Goal: Book appointment/travel/reservation

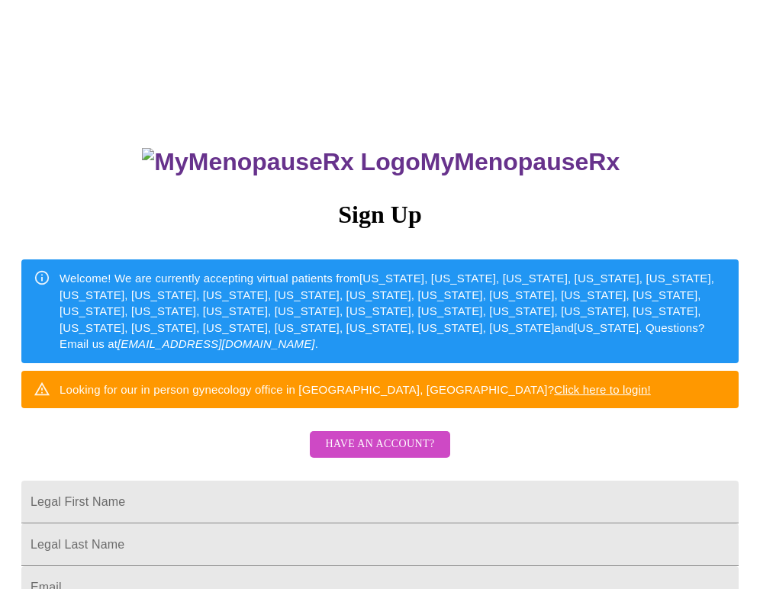
click at [371, 446] on span "Have an account?" at bounding box center [379, 444] width 109 height 19
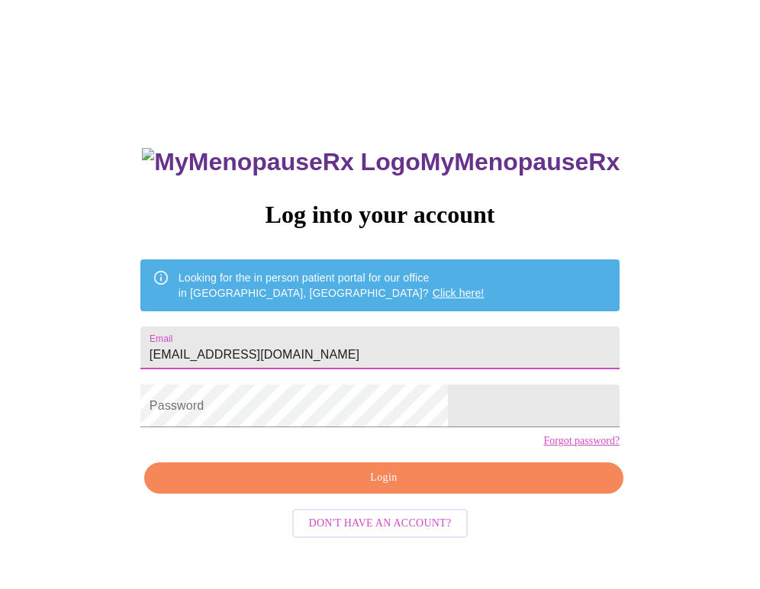
type input "[EMAIL_ADDRESS][DOMAIN_NAME]"
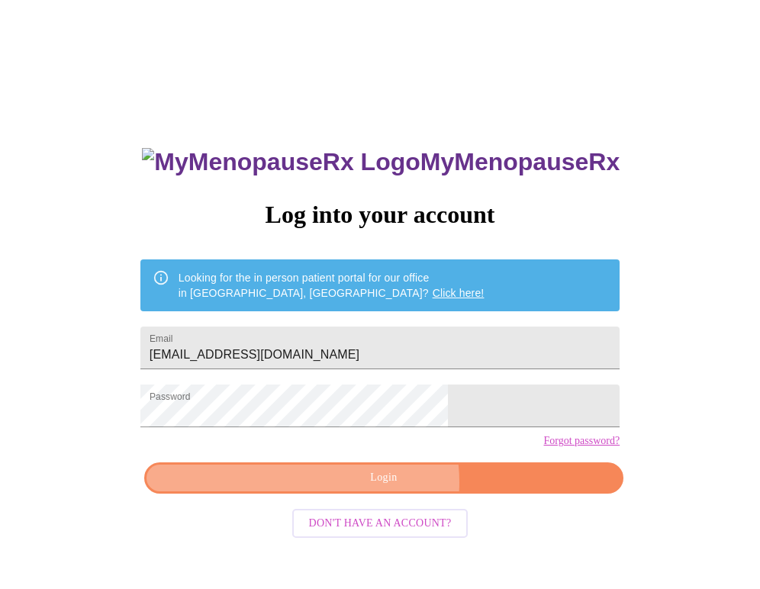
click at [387, 487] on span "Login" at bounding box center [384, 477] width 444 height 19
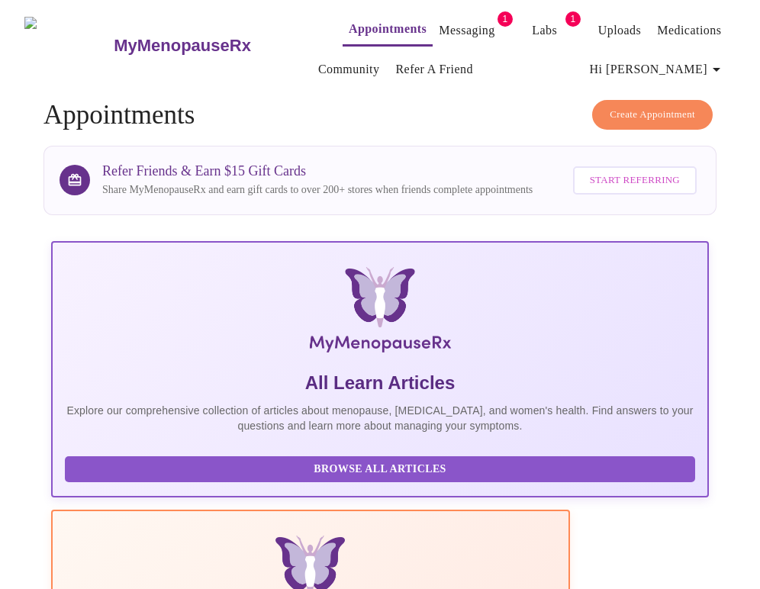
click at [532, 26] on link "Labs" at bounding box center [544, 30] width 25 height 21
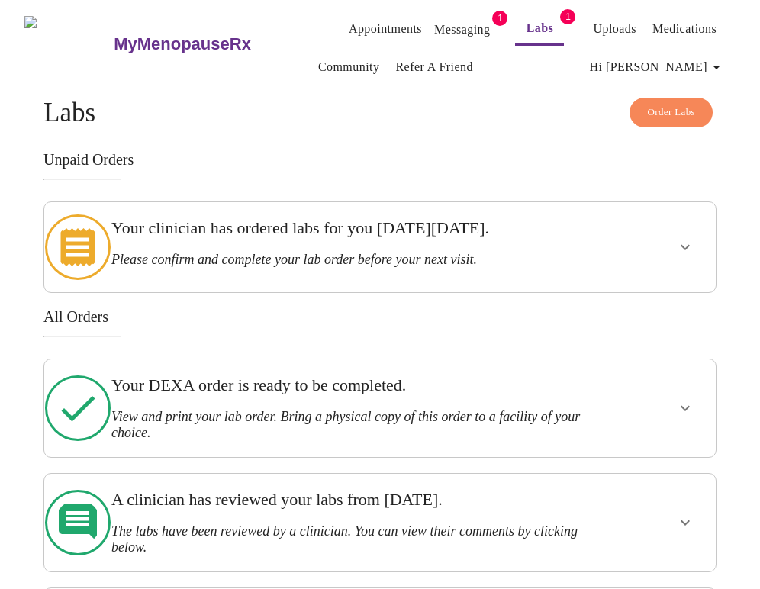
click at [689, 238] on icon "show more" at bounding box center [685, 247] width 18 height 18
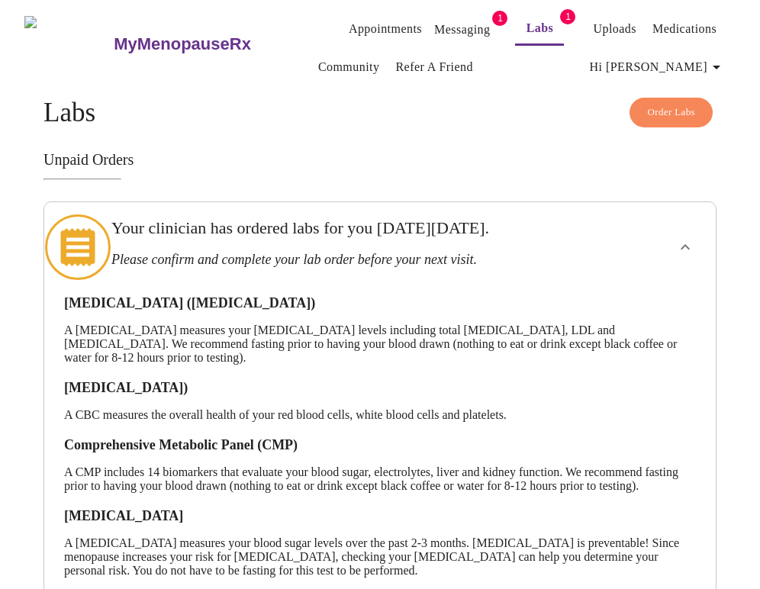
click at [434, 26] on link "Messaging" at bounding box center [462, 29] width 56 height 21
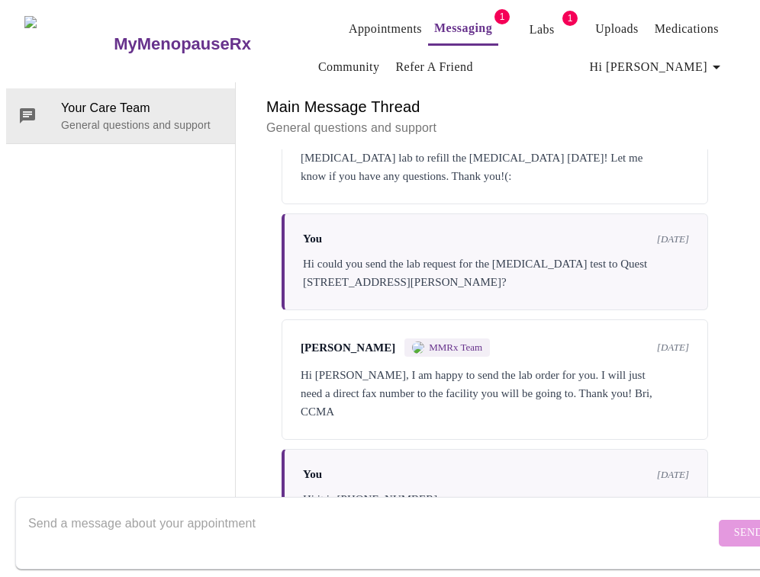
scroll to position [2961, 0]
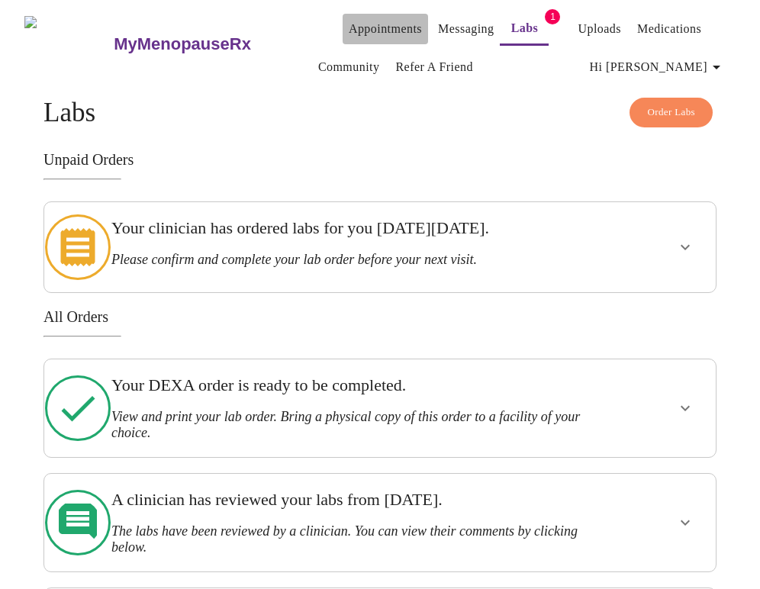
click at [358, 21] on link "Appointments" at bounding box center [385, 28] width 73 height 21
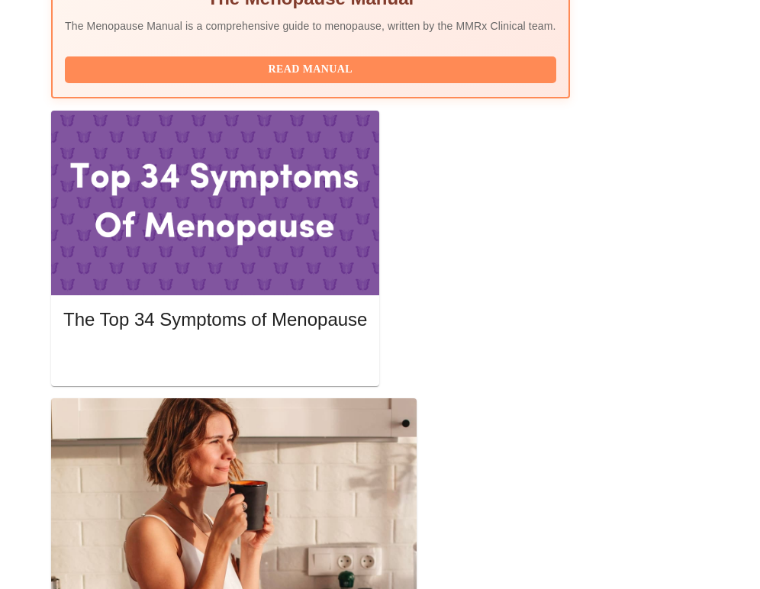
scroll to position [657, 0]
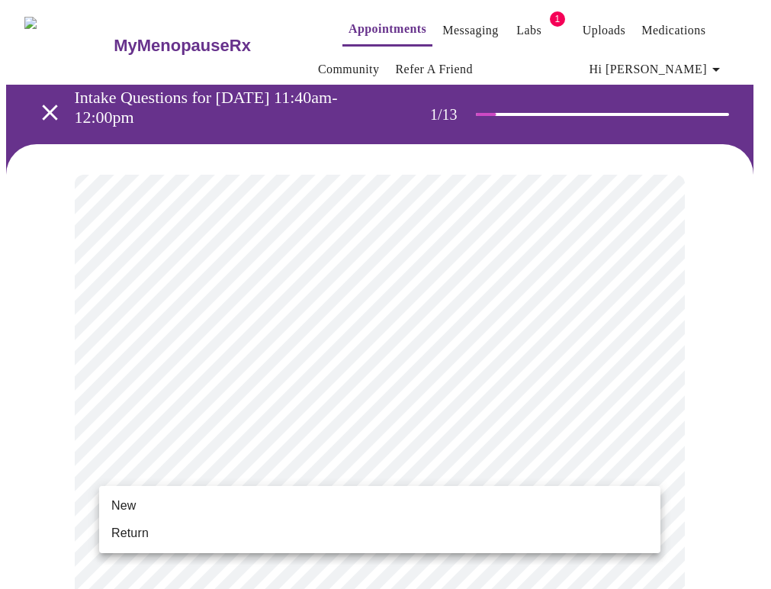
drag, startPoint x: 389, startPoint y: 533, endPoint x: 406, endPoint y: 523, distance: 19.5
click at [390, 532] on li "Return" at bounding box center [379, 532] width 561 height 27
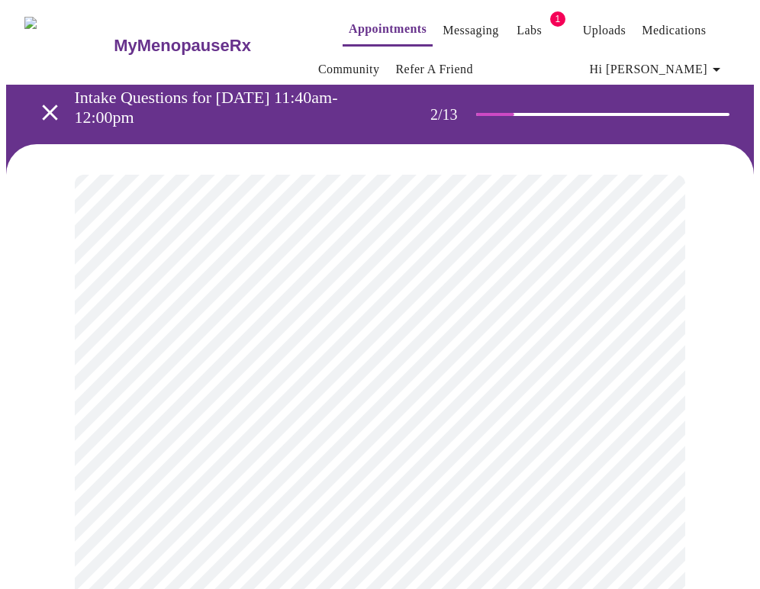
click at [428, 334] on body "MyMenopauseRx Appointments Messaging Labs 1 Uploads Medications Community Refer…" at bounding box center [379, 479] width 747 height 946
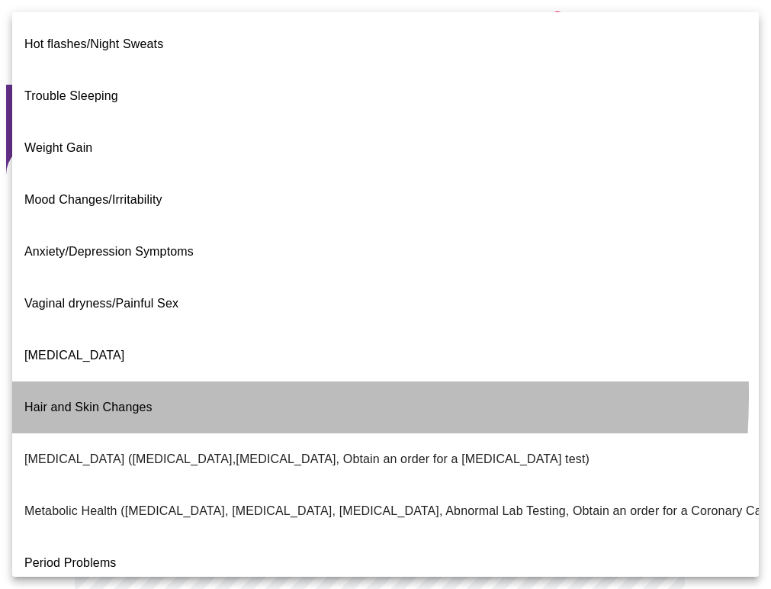
click at [69, 400] on span "Hair and Skin Changes" at bounding box center [88, 406] width 128 height 13
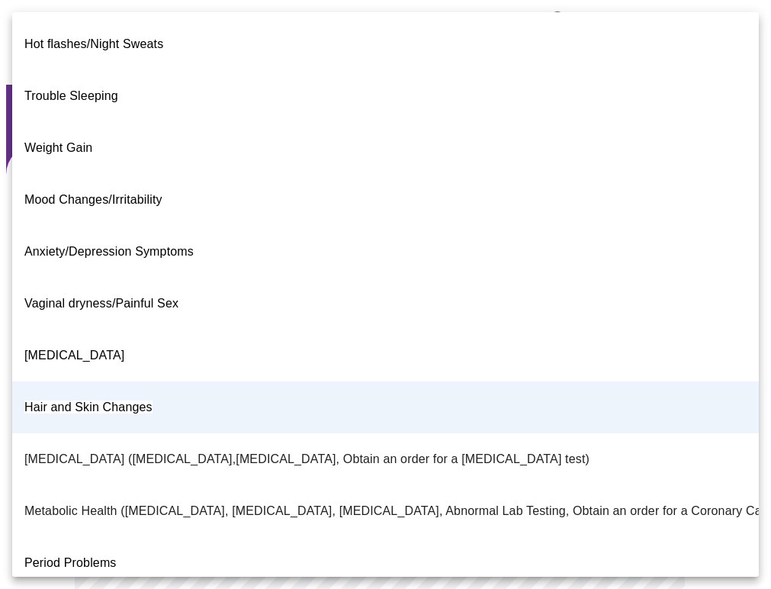
click at [291, 349] on body "MyMenopauseRx Appointments Messaging Labs 1 Uploads Medications Community Refer…" at bounding box center [385, 475] width 759 height 938
click at [759, 429] on div at bounding box center [385, 294] width 771 height 589
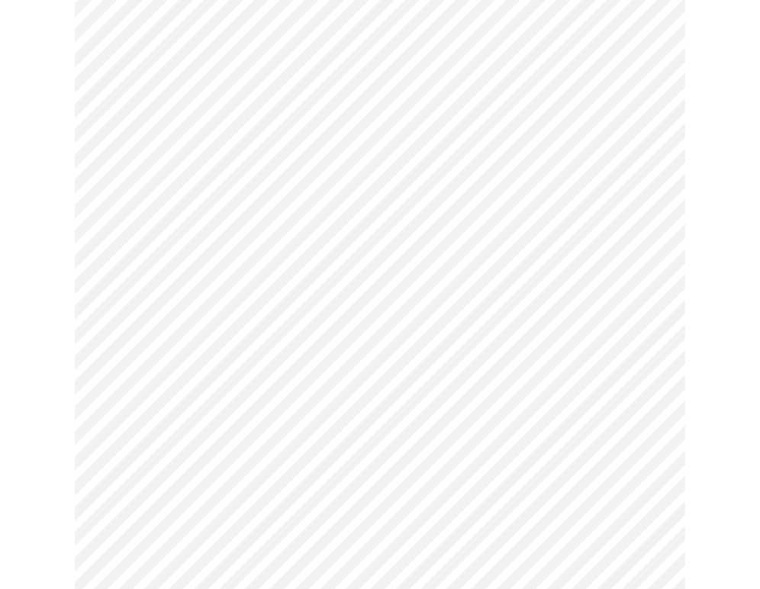
scroll to position [198, 0]
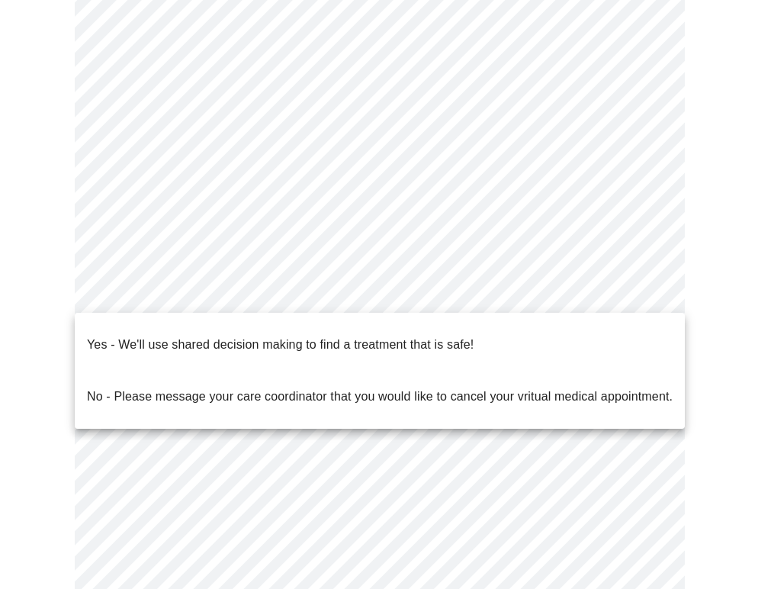
click at [205, 291] on body "MyMenopauseRx Appointments Messaging Labs 1 Uploads Medications Community Refer…" at bounding box center [385, 278] width 759 height 938
click at [209, 336] on p "Yes - We'll use shared decision making to find a treatment that is safe!" at bounding box center [280, 345] width 387 height 18
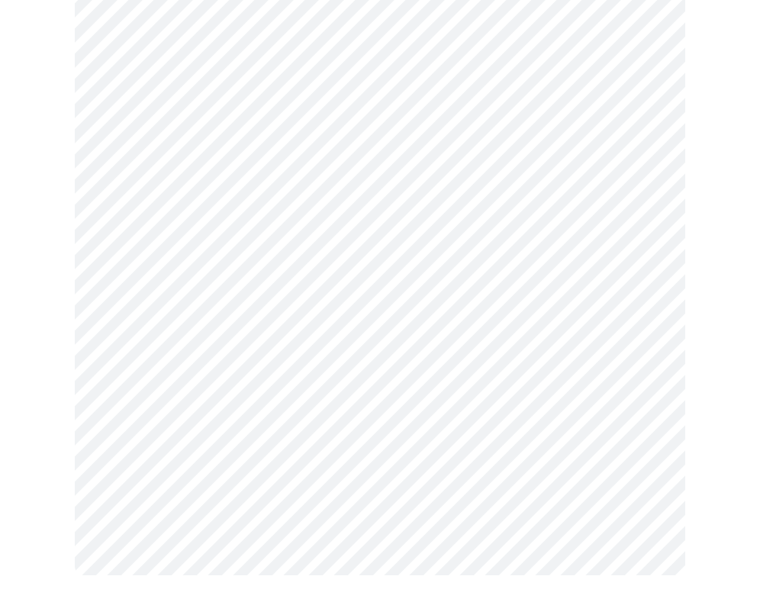
scroll to position [0, 0]
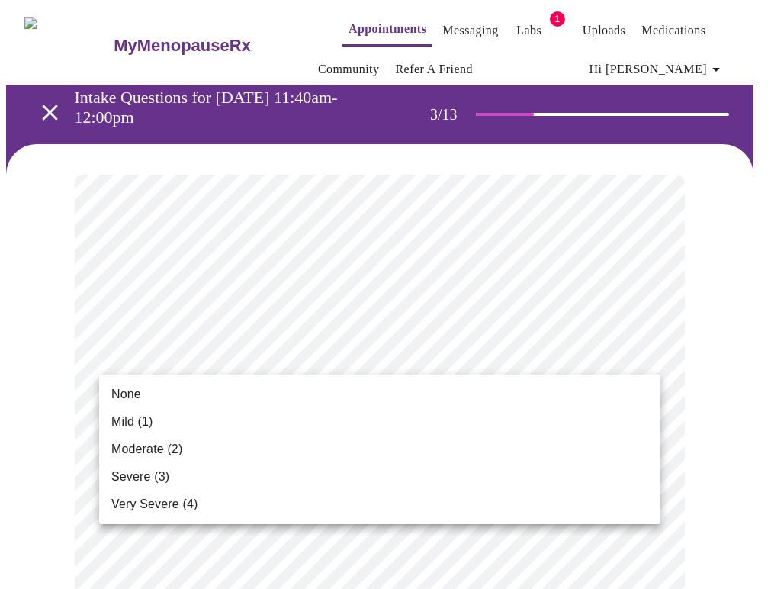
click at [178, 419] on li "Mild (1)" at bounding box center [379, 421] width 561 height 27
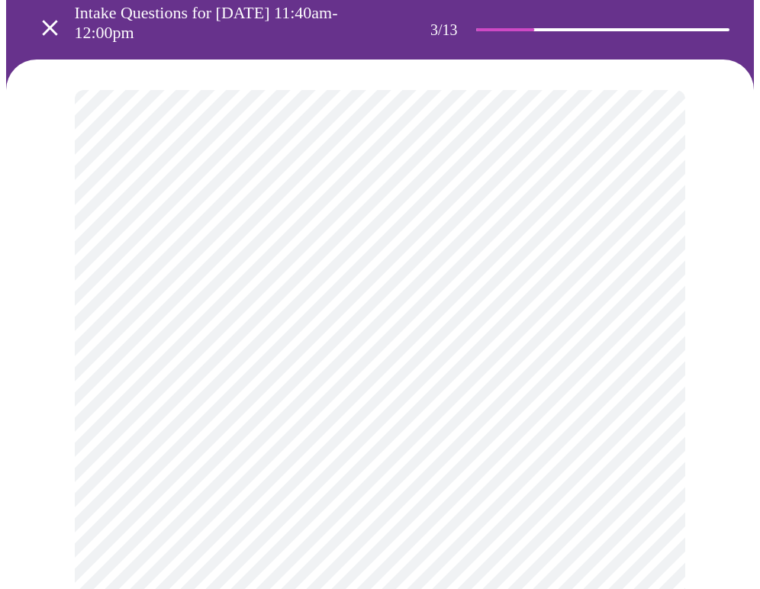
scroll to position [85, 0]
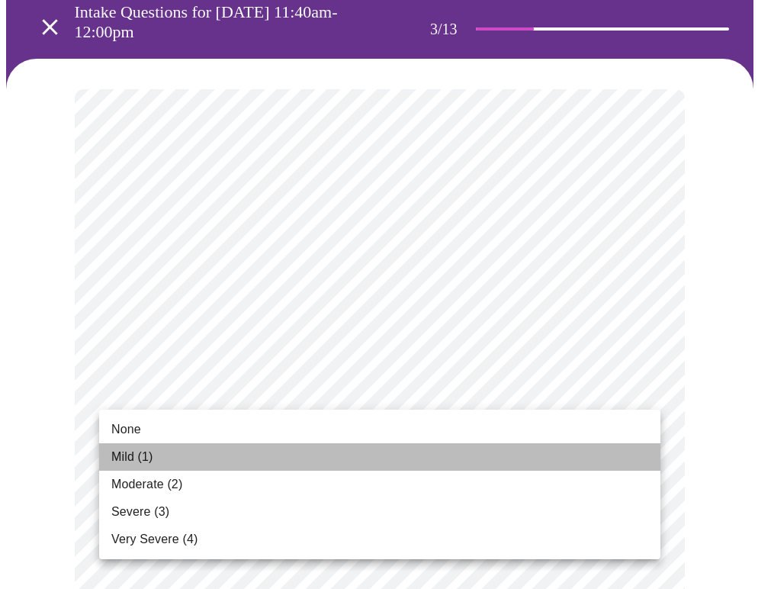
click at [157, 451] on li "Mild (1)" at bounding box center [379, 456] width 561 height 27
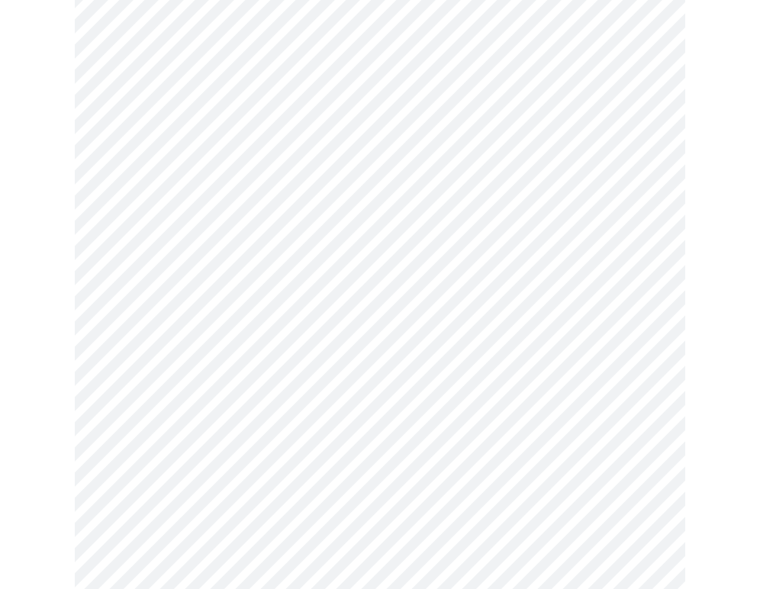
scroll to position [211, 0]
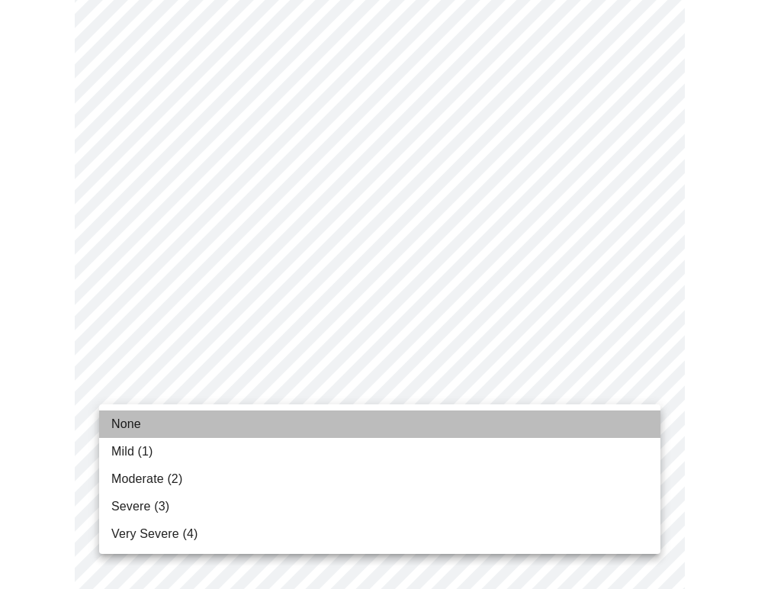
click at [165, 425] on li "None" at bounding box center [379, 423] width 561 height 27
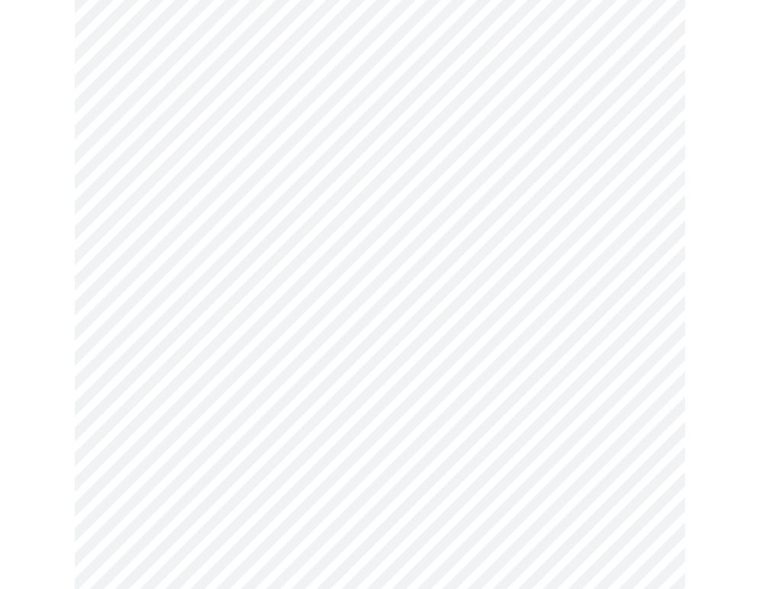
scroll to position [439, 0]
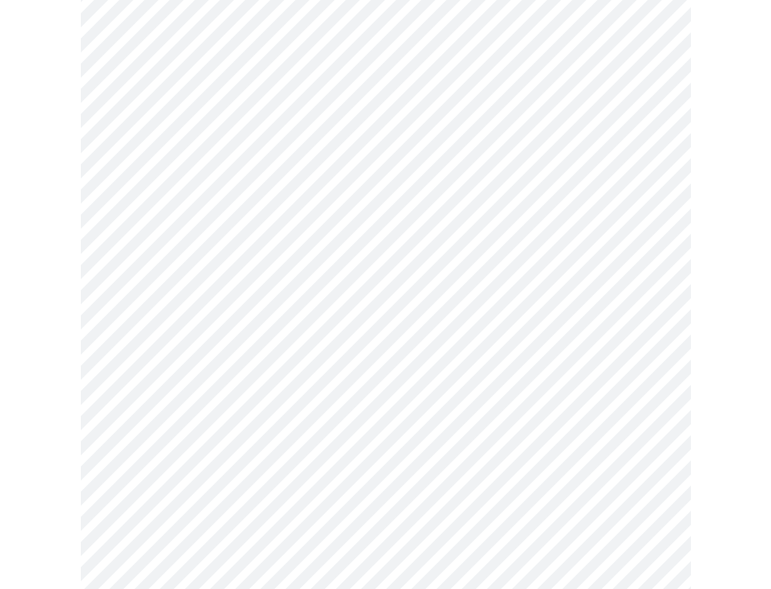
click at [249, 275] on body "MyMenopauseRx Appointments Messaging Labs 1 Uploads Medications Community Refer…" at bounding box center [385, 563] width 759 height 1991
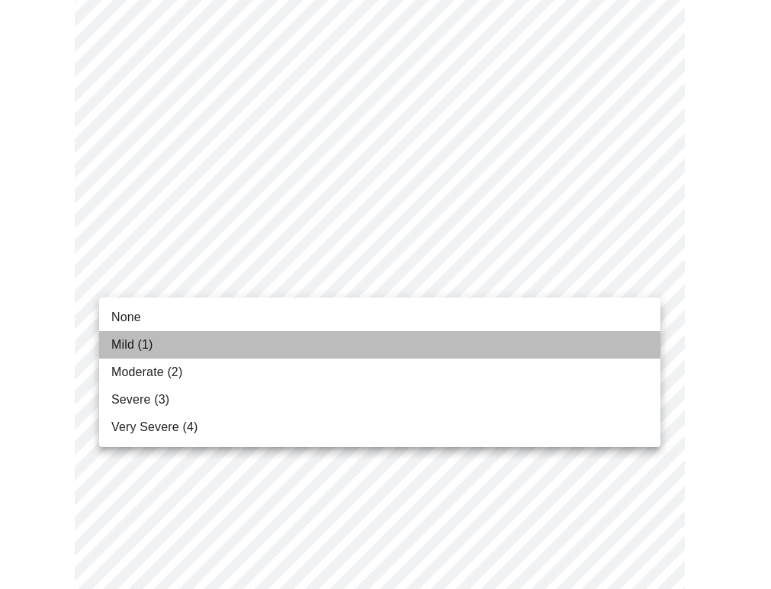
click at [143, 348] on span "Mild (1)" at bounding box center [132, 345] width 42 height 18
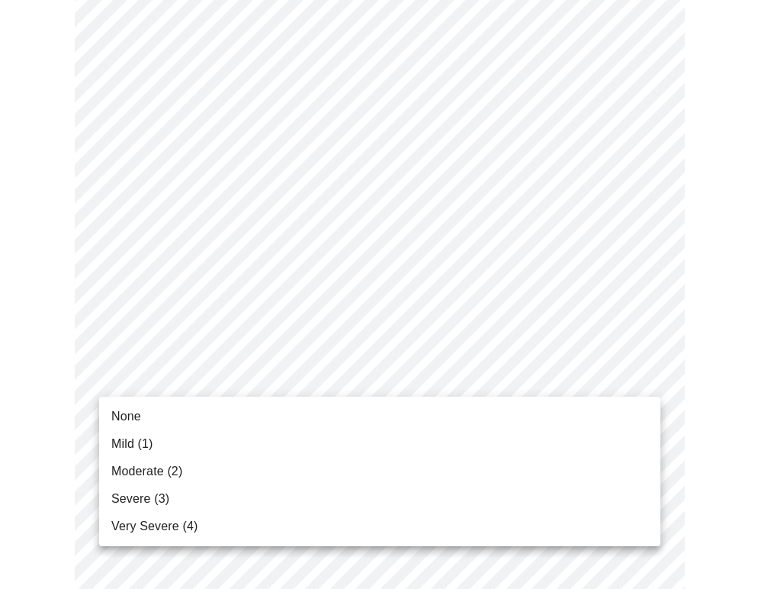
click at [199, 378] on body "MyMenopauseRx Appointments Messaging Labs 1 Uploads Medications Community Refer…" at bounding box center [385, 553] width 759 height 1970
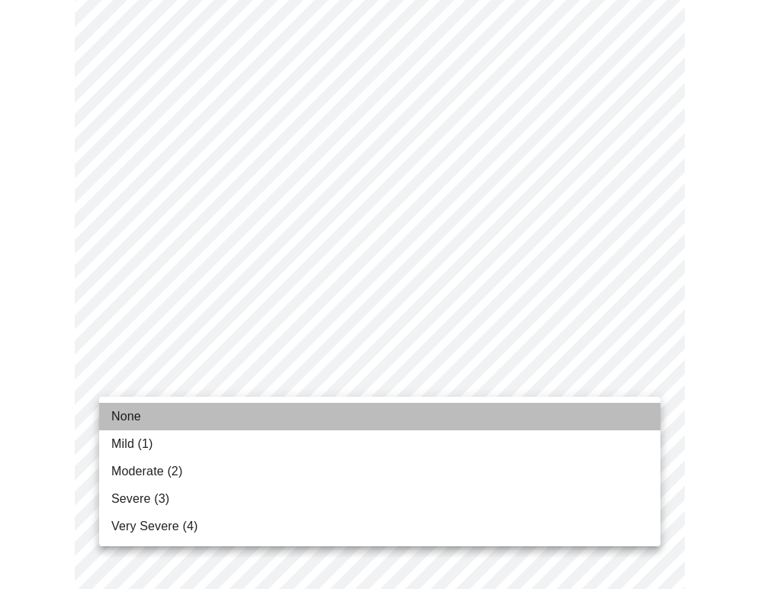
click at [129, 416] on span "None" at bounding box center [126, 416] width 30 height 18
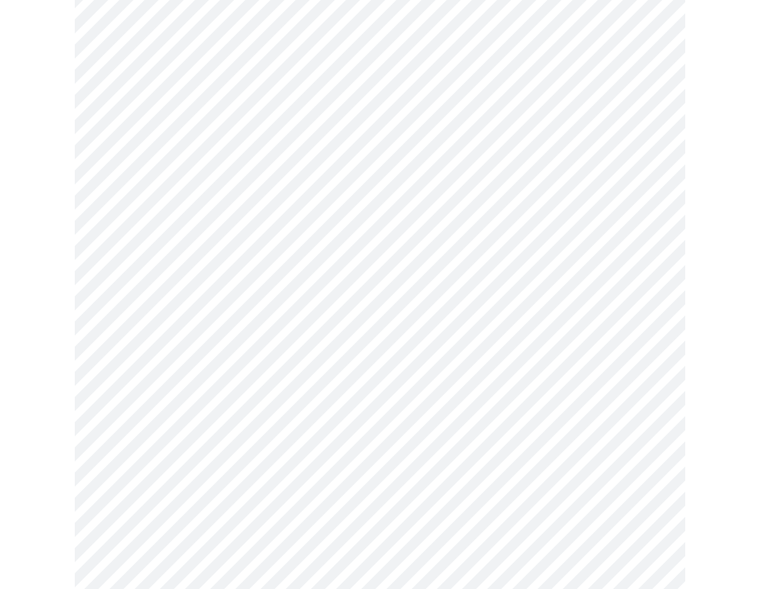
scroll to position [500, 0]
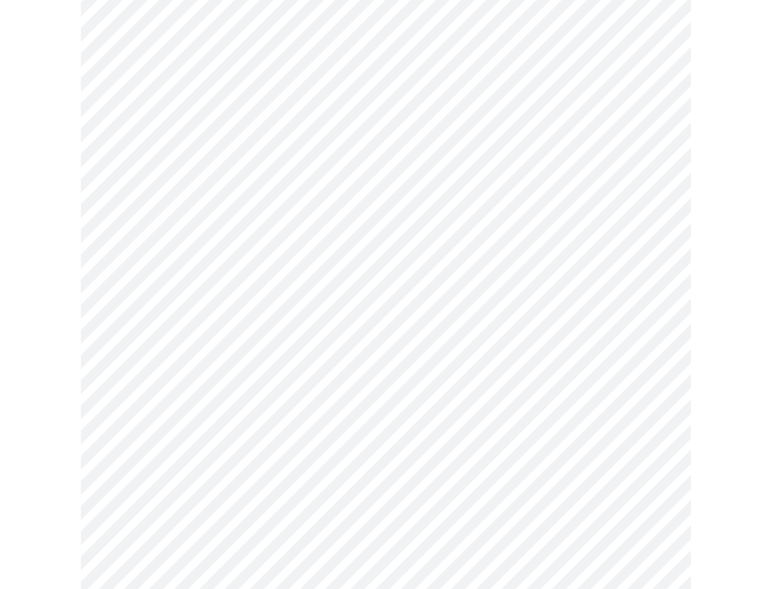
click at [191, 416] on body "MyMenopauseRx Appointments Messaging Labs 1 Uploads Medications Community Refer…" at bounding box center [385, 481] width 759 height 1949
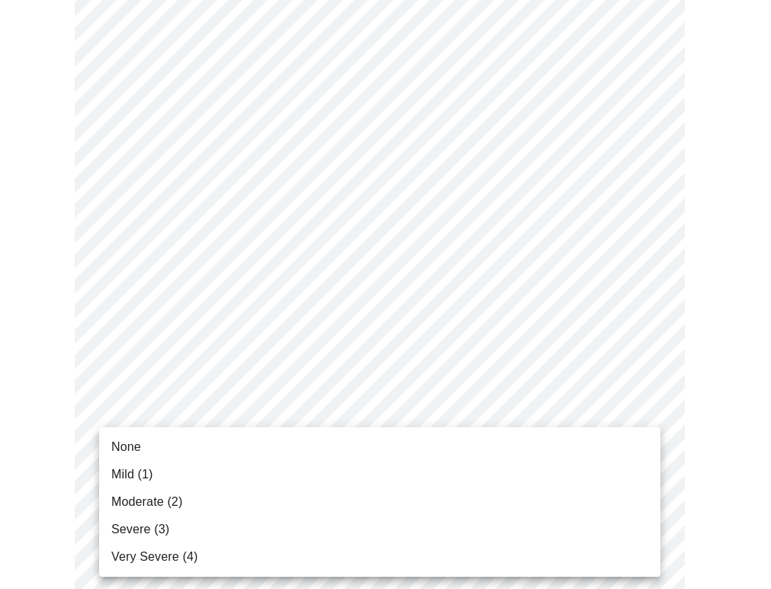
click at [157, 506] on span "Moderate (2)" at bounding box center [146, 502] width 71 height 18
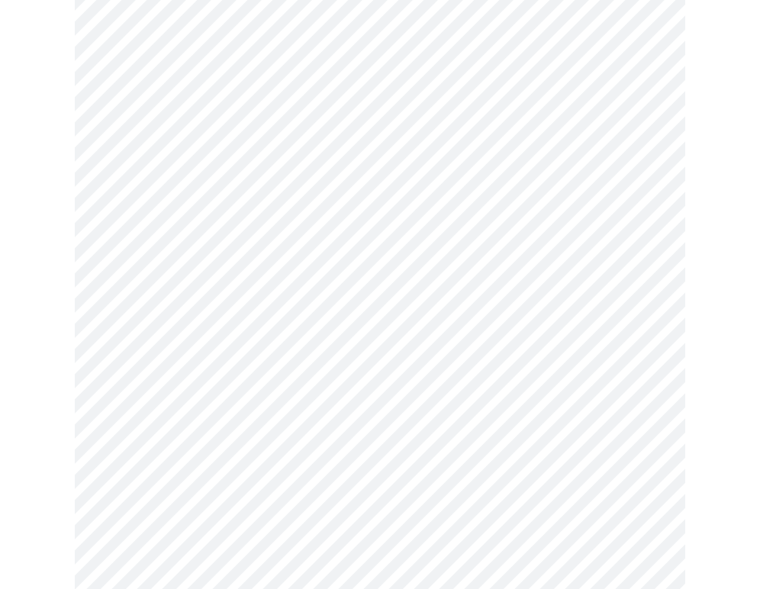
scroll to position [690, 0]
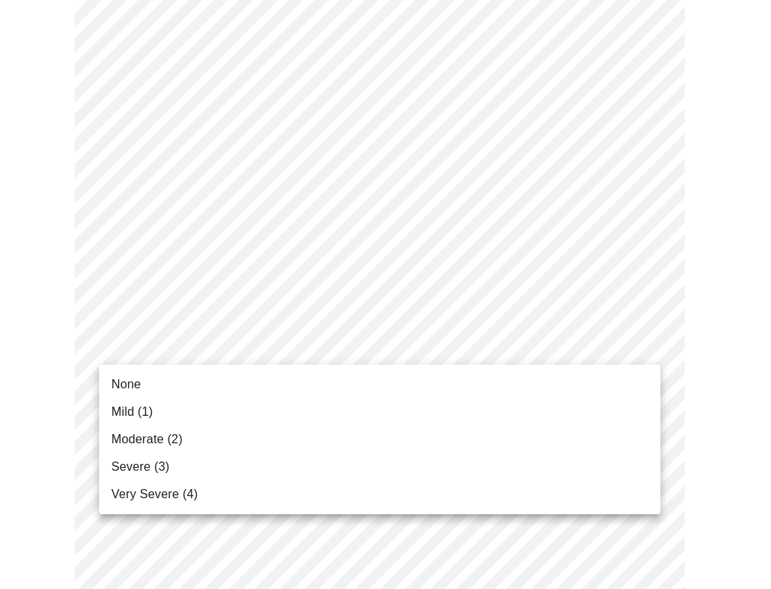
click at [221, 345] on body "MyMenopauseRx Appointments Messaging Labs 1 Uploads Medications Community Refer…" at bounding box center [385, 280] width 759 height 1929
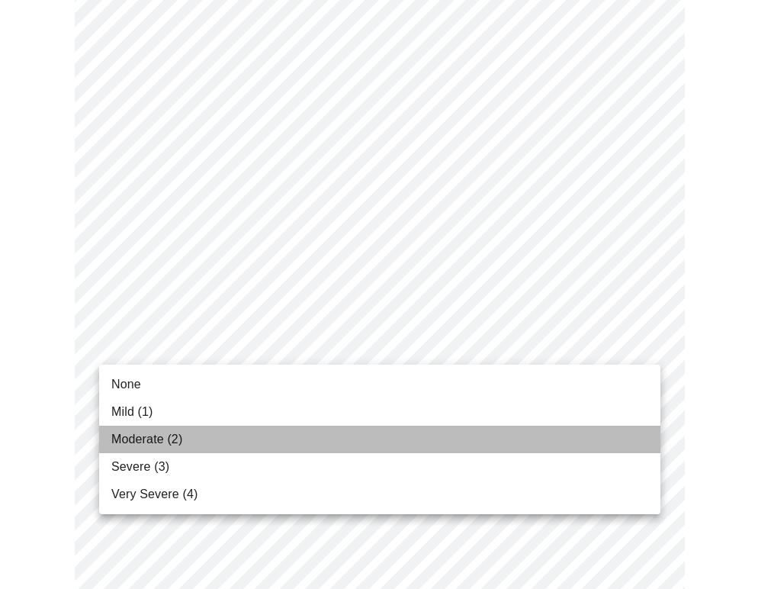
click at [172, 439] on span "Moderate (2)" at bounding box center [146, 439] width 71 height 18
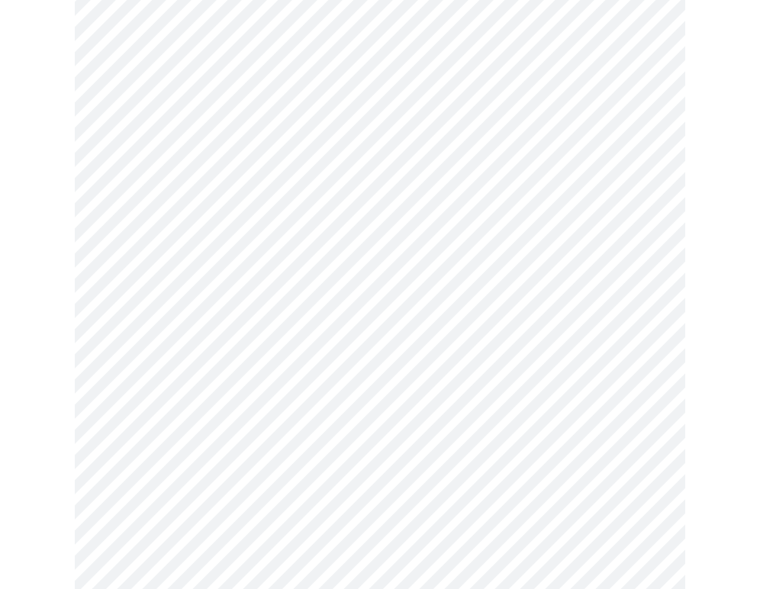
scroll to position [728, 0]
click at [217, 426] on body "MyMenopauseRx Appointments Messaging Labs 1 Uploads Medications Community Refer…" at bounding box center [379, 232] width 747 height 1908
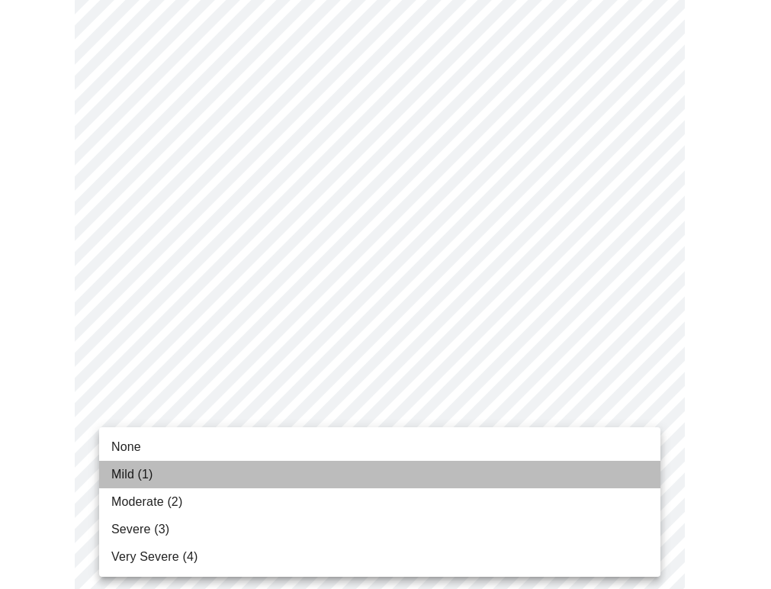
click at [169, 473] on li "Mild (1)" at bounding box center [379, 474] width 561 height 27
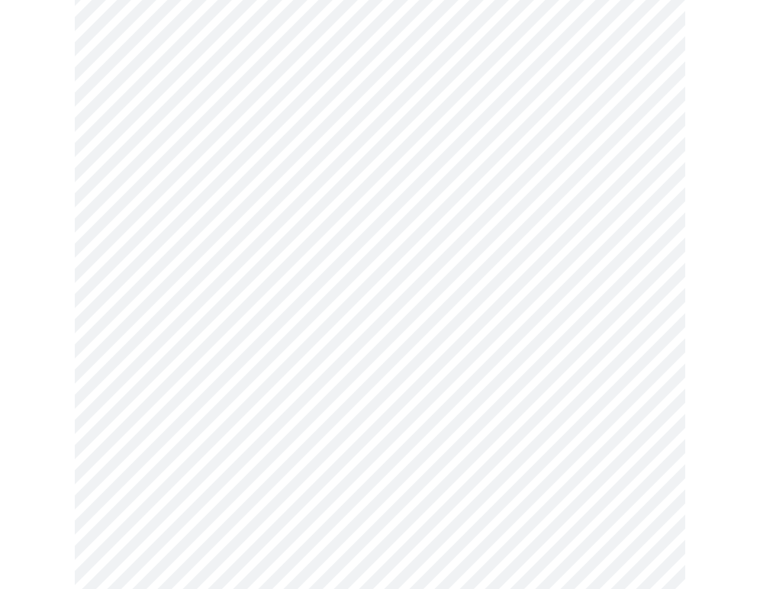
scroll to position [889, 0]
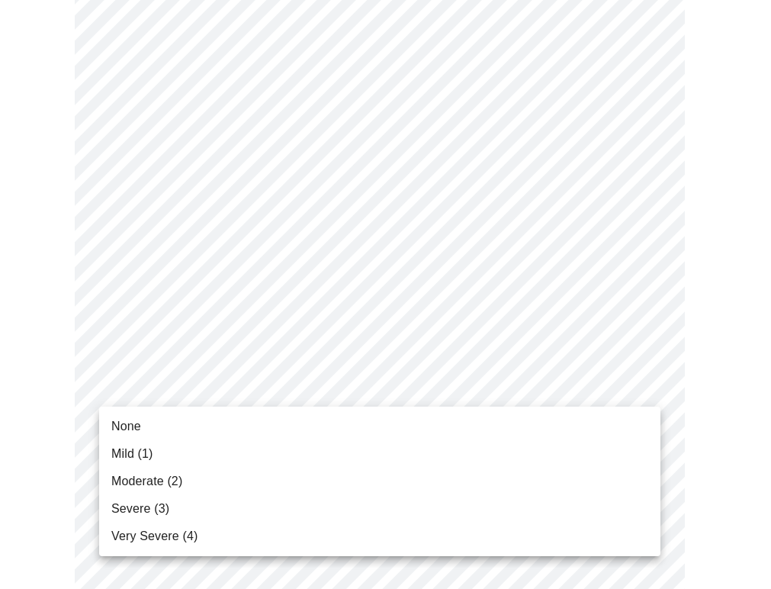
click at [182, 381] on body "MyMenopauseRx Appointments Messaging Labs 1 Uploads Medications Community Refer…" at bounding box center [385, 61] width 759 height 1888
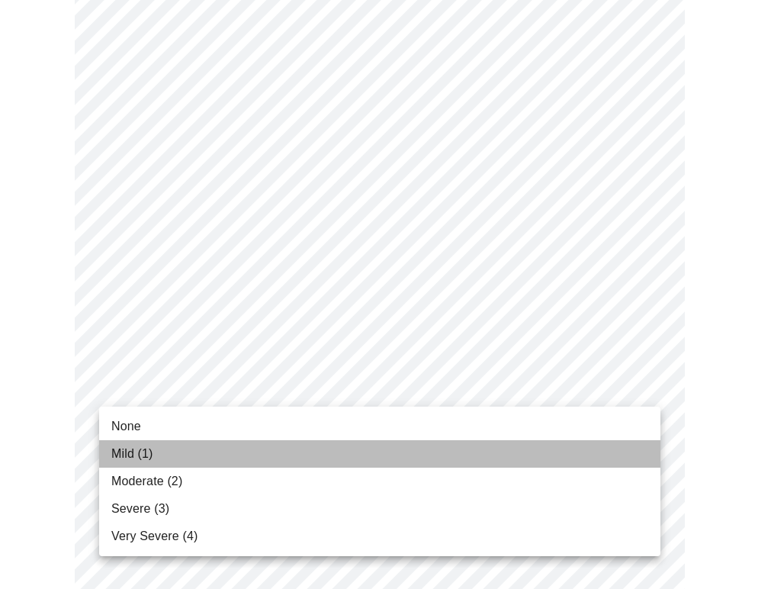
click at [172, 458] on li "Mild (1)" at bounding box center [379, 453] width 561 height 27
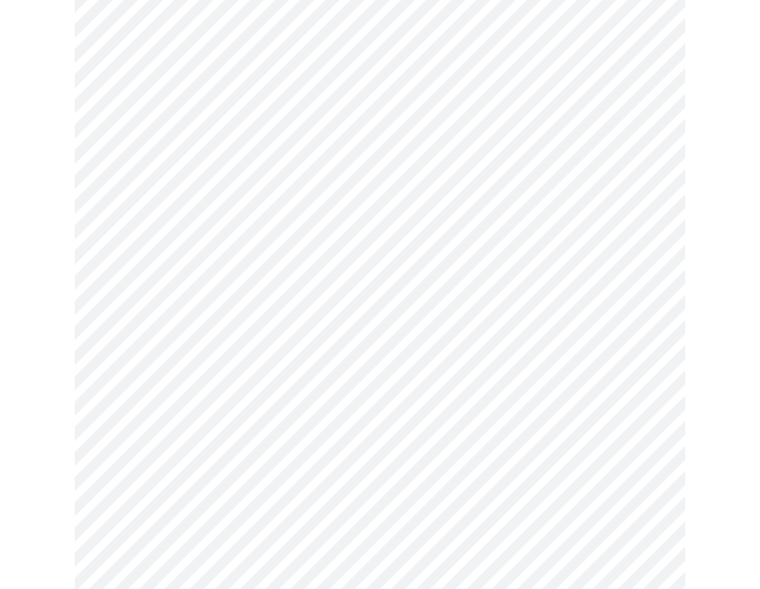
scroll to position [955, 0]
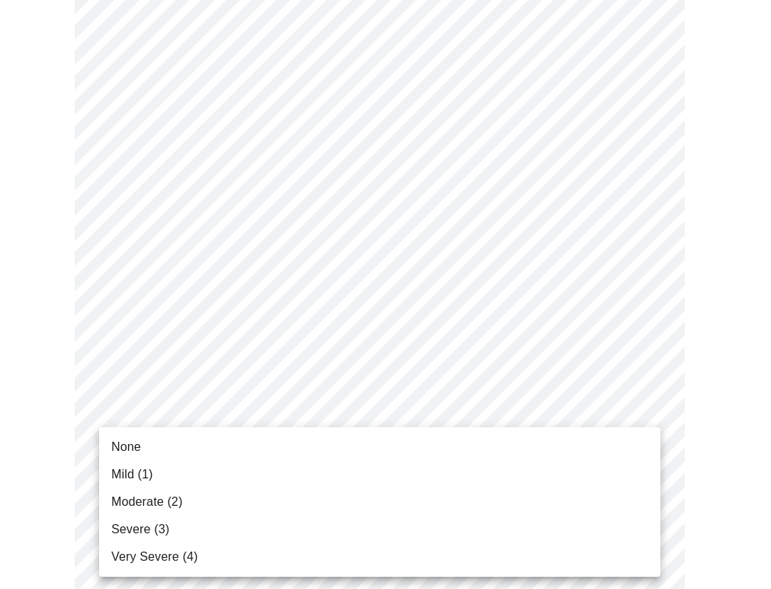
click at [147, 451] on li "None" at bounding box center [379, 446] width 561 height 27
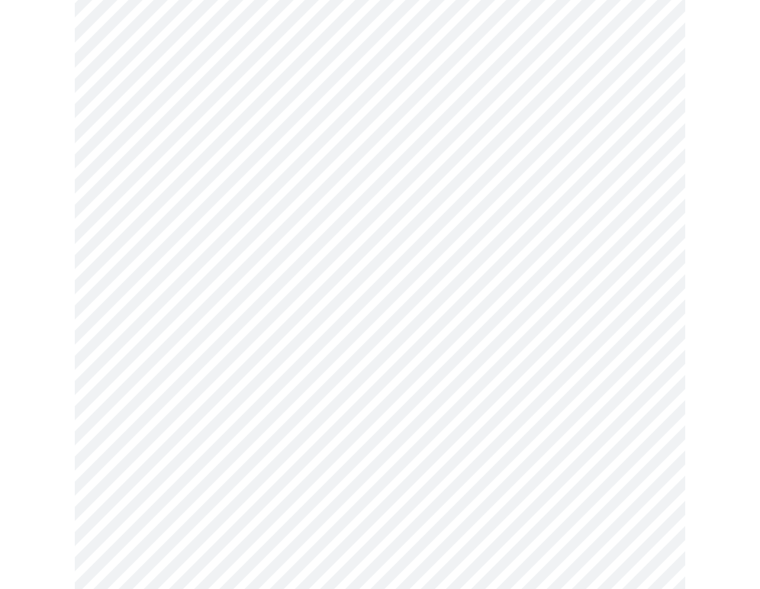
scroll to position [1139, 0]
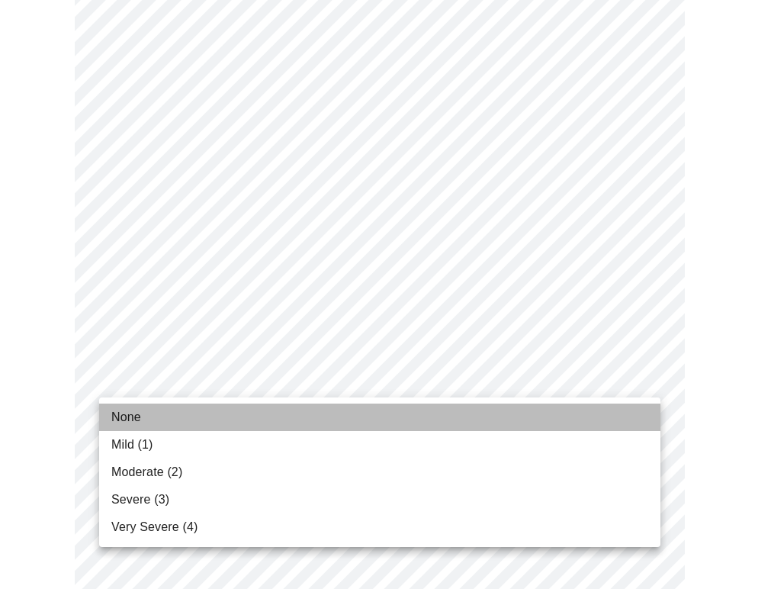
drag, startPoint x: 182, startPoint y: 408, endPoint x: 199, endPoint y: 439, distance: 35.9
click at [182, 408] on li "None" at bounding box center [379, 416] width 561 height 27
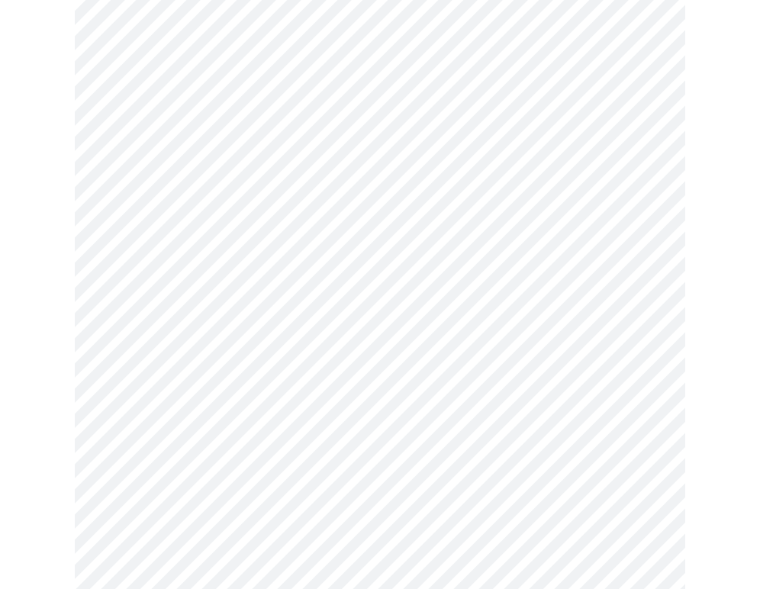
scroll to position [568, 0]
click at [318, 320] on body "MyMenopauseRx Appointments Messaging Labs 1 Uploads Medications Community Refer…" at bounding box center [379, 174] width 747 height 1472
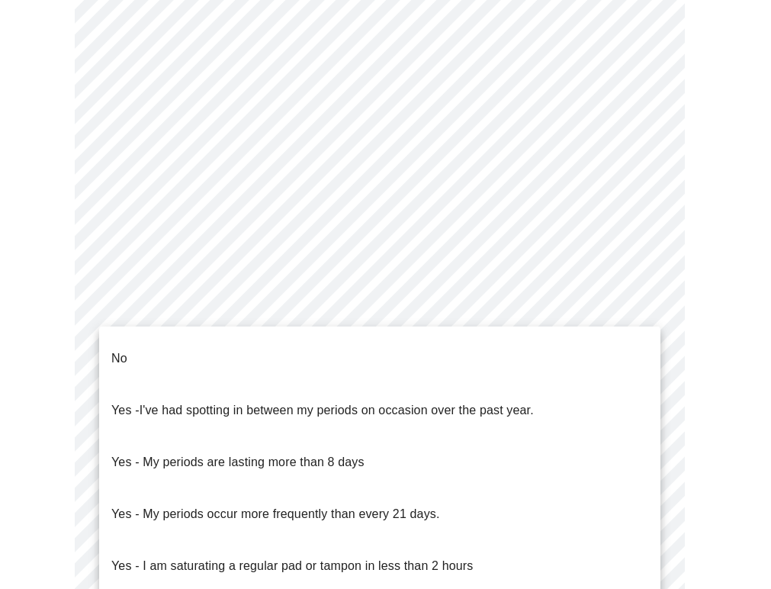
click at [286, 345] on li "No" at bounding box center [379, 359] width 561 height 52
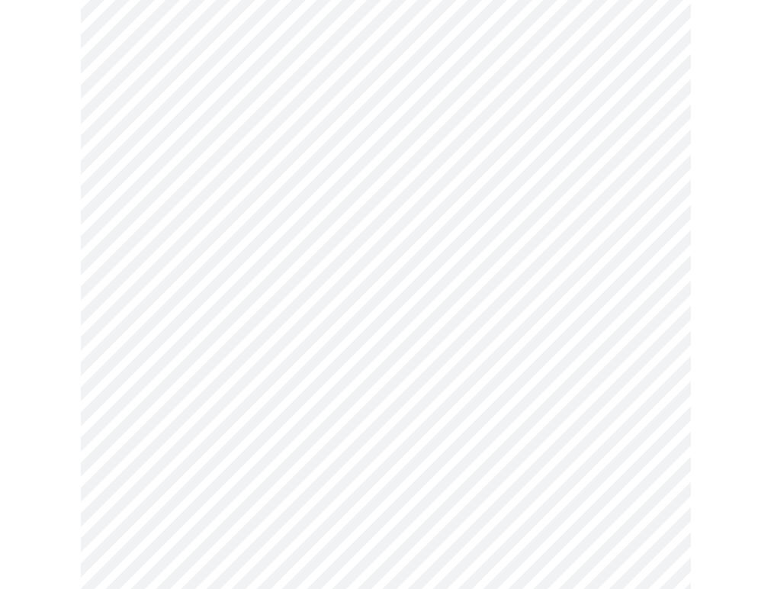
click at [300, 424] on body "MyMenopauseRx Appointments Messaging Labs 1 Uploads Medications Community Refer…" at bounding box center [385, 170] width 759 height 1464
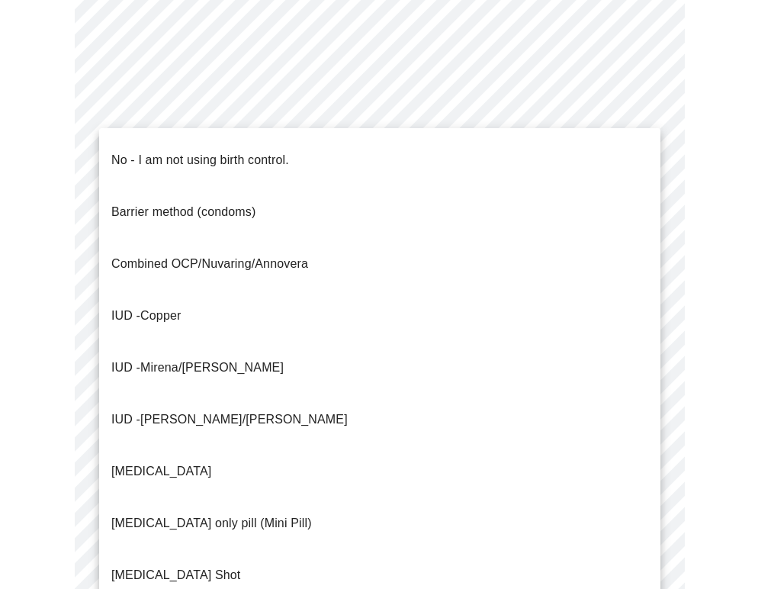
click at [150, 152] on p "No - I am not using birth control." at bounding box center [200, 160] width 178 height 18
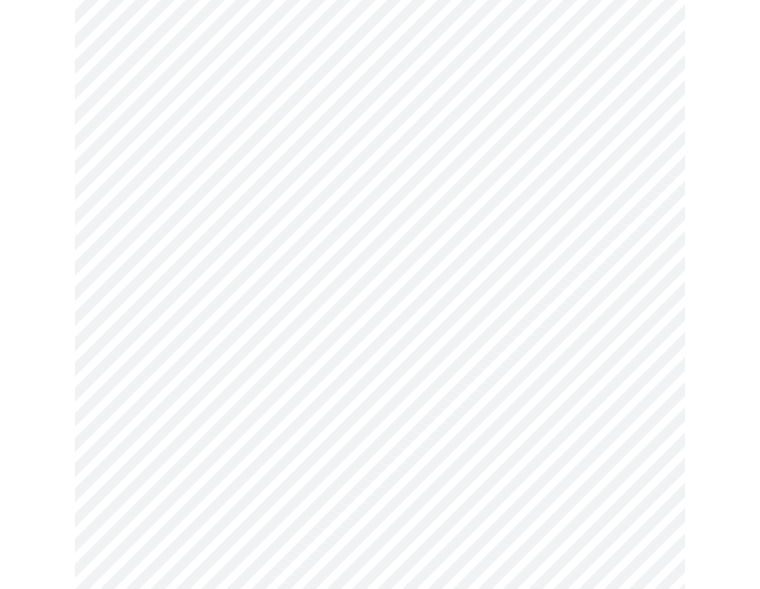
scroll to position [746, 0]
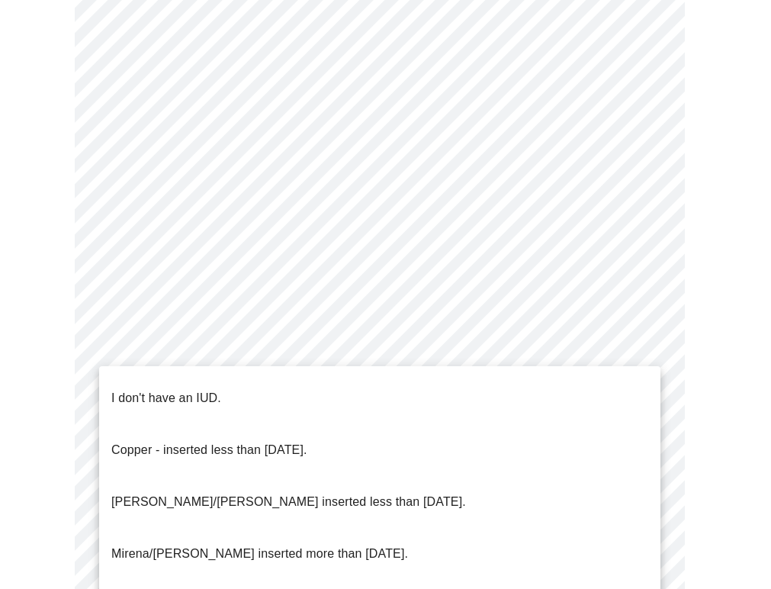
click at [229, 384] on li "I don't have an IUD." at bounding box center [379, 398] width 561 height 52
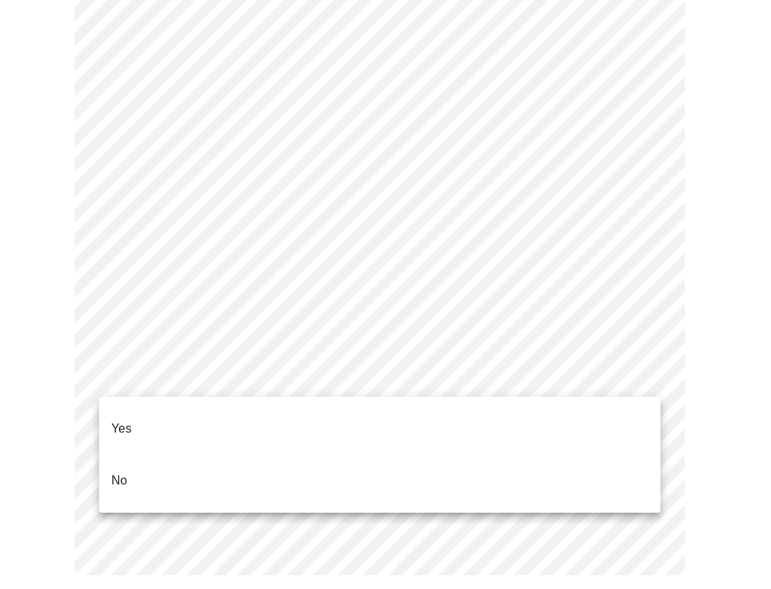
click at [179, 413] on li "Yes" at bounding box center [379, 429] width 561 height 52
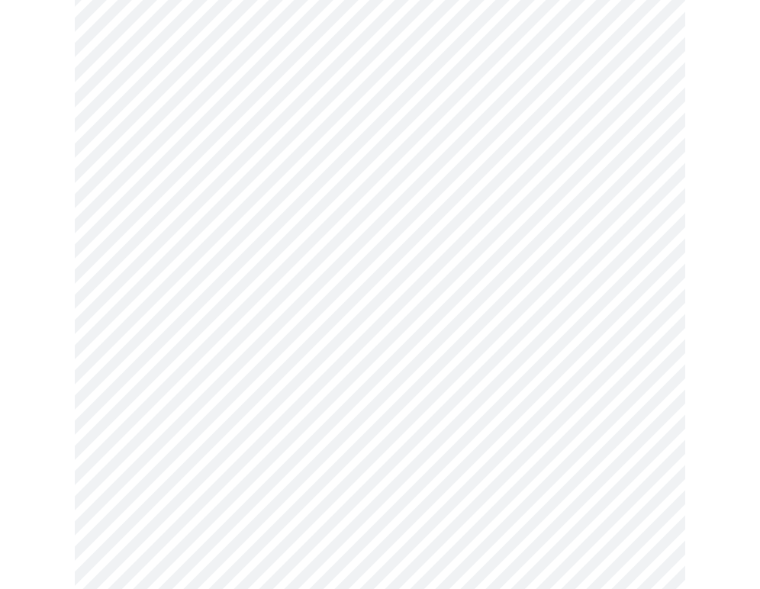
scroll to position [184, 0]
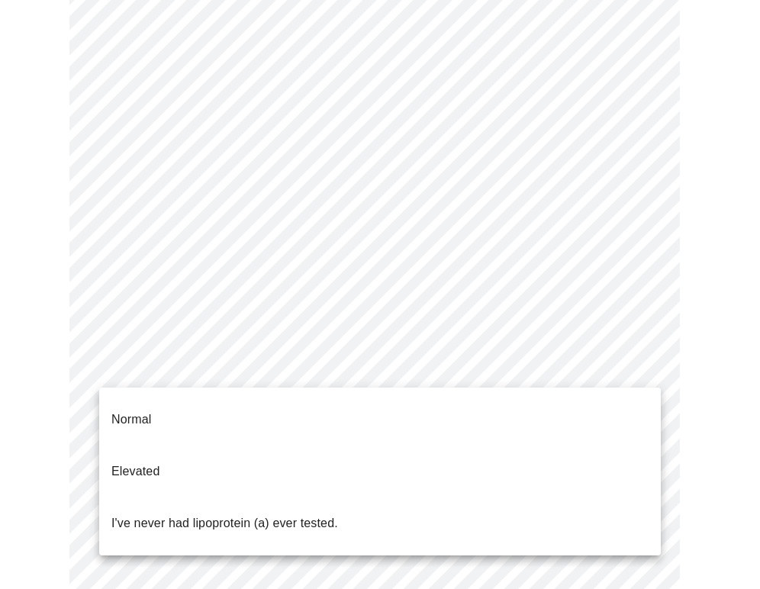
click at [296, 374] on body "MyMenopauseRx Appointments Messaging Labs 1 Uploads Medications Community Refer…" at bounding box center [379, 401] width 747 height 1158
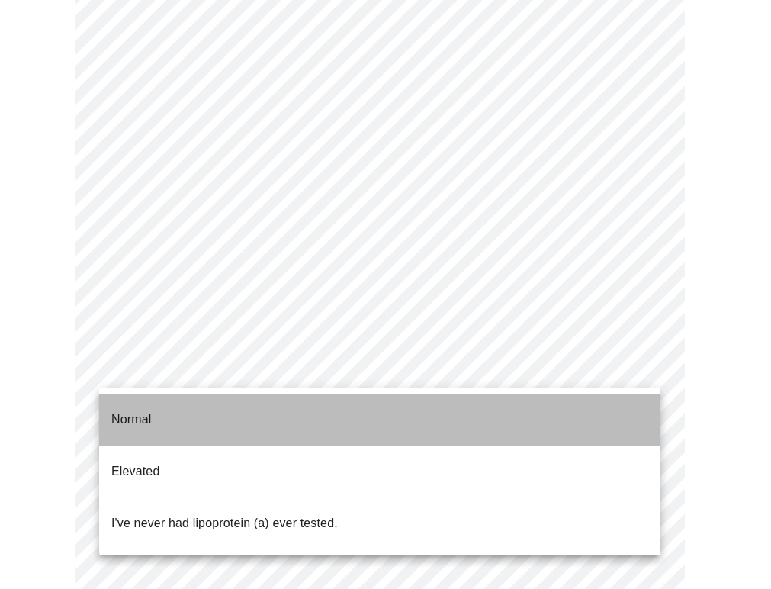
click at [278, 408] on li "Normal" at bounding box center [379, 420] width 561 height 52
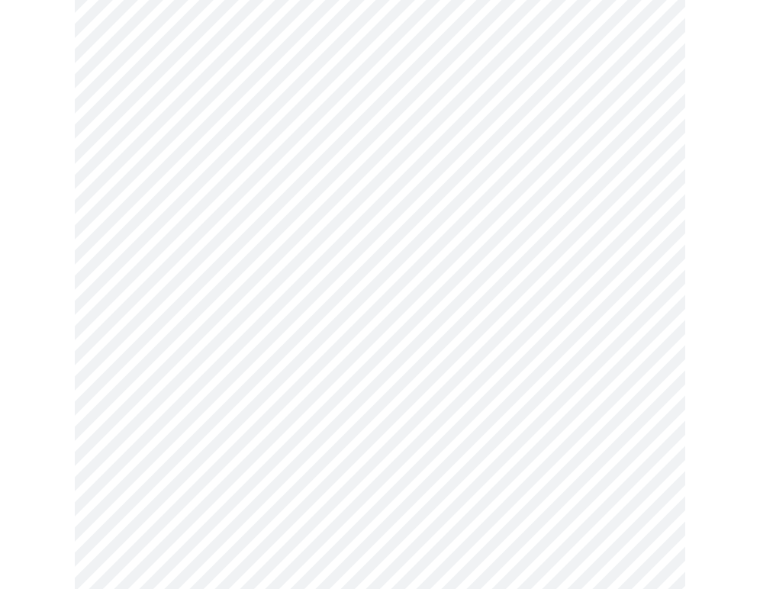
scroll to position [4003, 0]
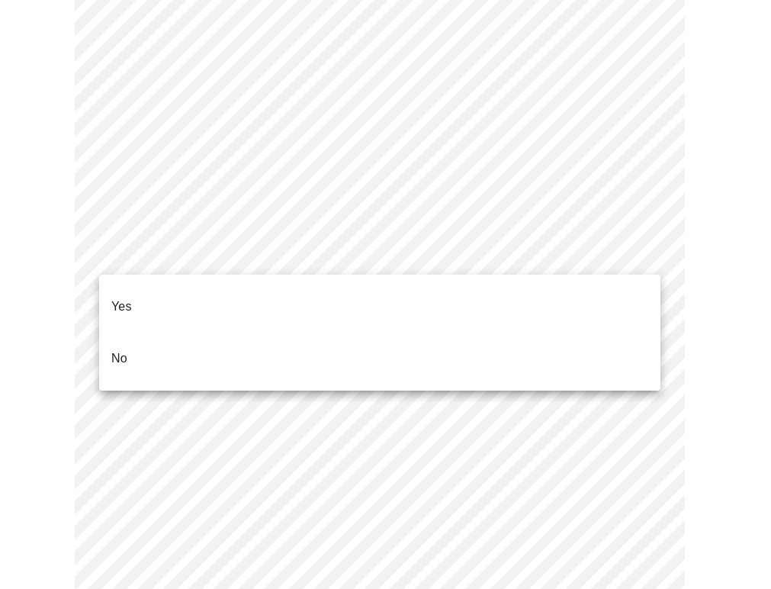
click at [153, 333] on li "No" at bounding box center [379, 359] width 561 height 52
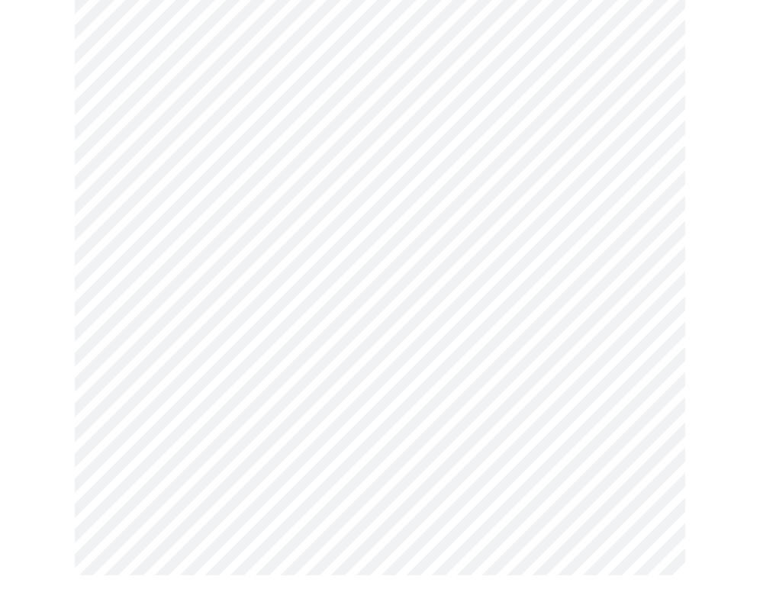
scroll to position [1011, 0]
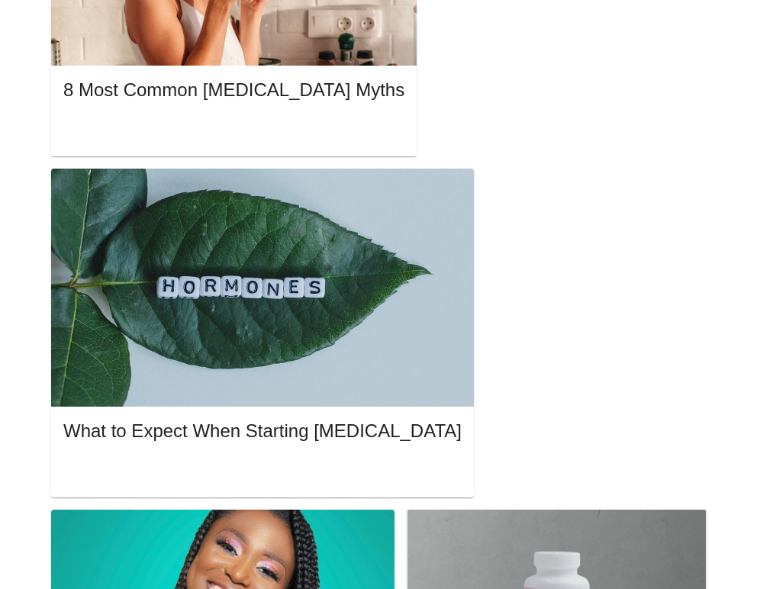
scroll to position [1181, 0]
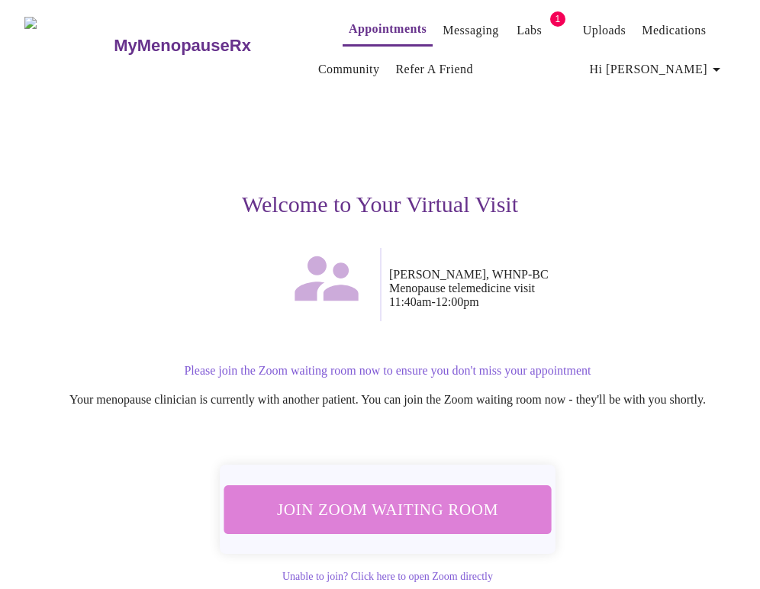
click at [385, 504] on span "Join Zoom Waiting Room" at bounding box center [387, 509] width 288 height 28
